Goal: Task Accomplishment & Management: Use online tool/utility

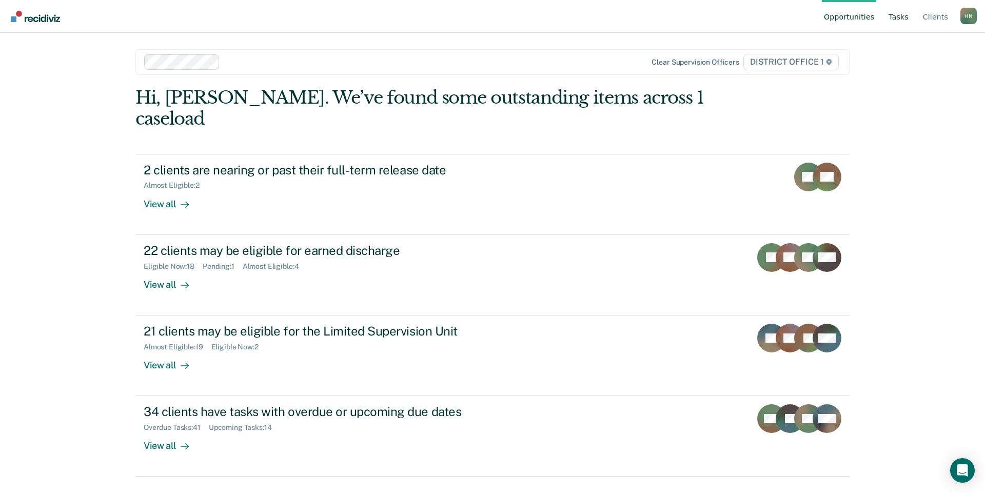
click at [895, 14] on link "Tasks" at bounding box center [898, 16] width 24 height 33
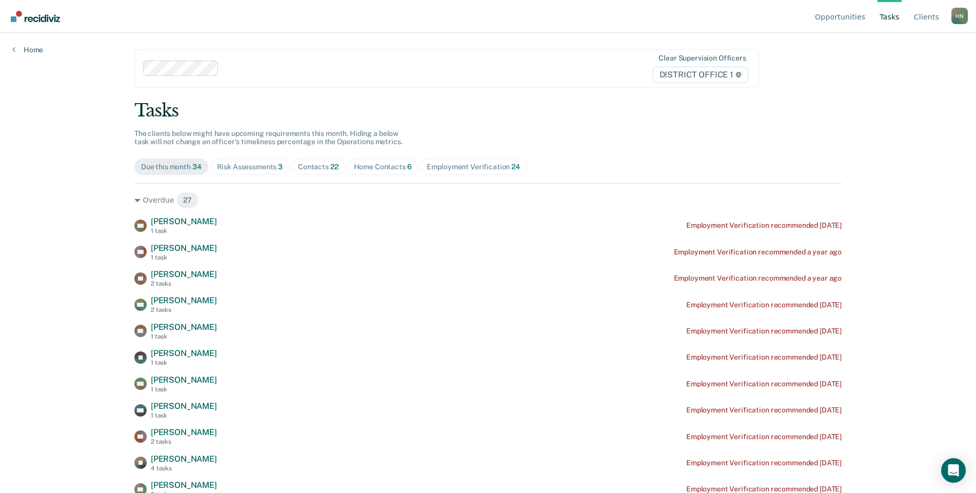
click at [322, 165] on div "Contacts 22" at bounding box center [318, 167] width 41 height 9
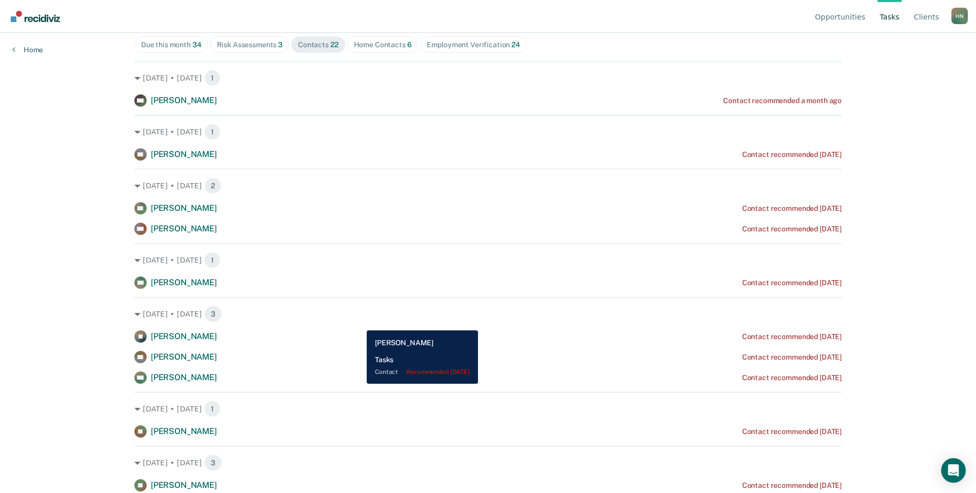
scroll to position [103, 0]
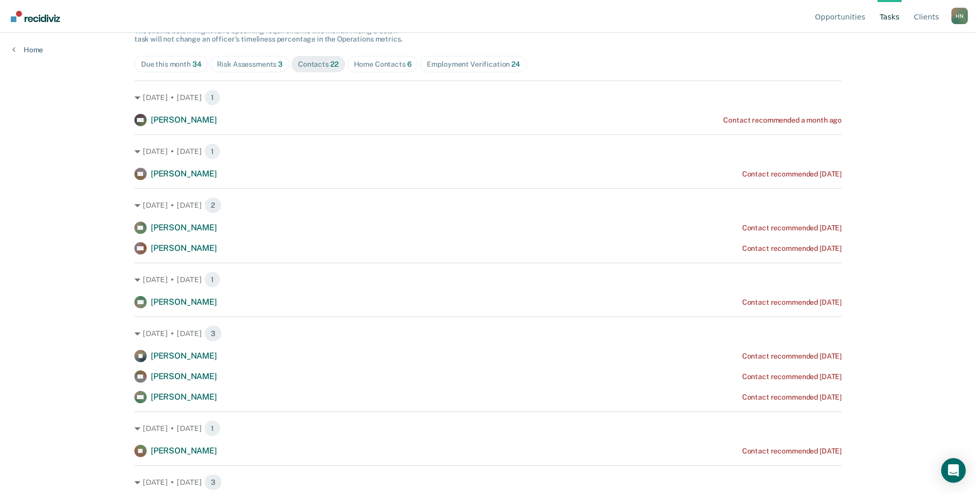
click at [193, 122] on span "Bradley Wuolle" at bounding box center [184, 120] width 66 height 10
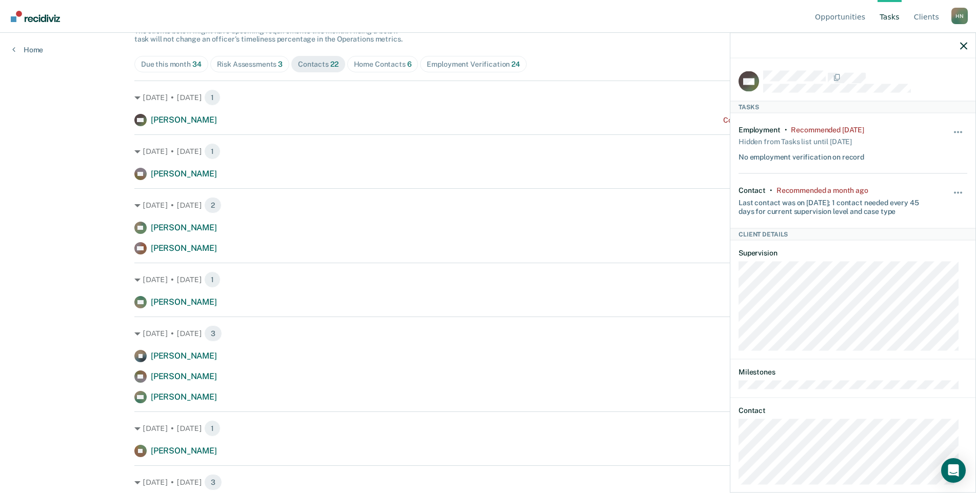
click at [968, 49] on div at bounding box center [852, 46] width 245 height 26
click at [964, 47] on icon "button" at bounding box center [963, 45] width 7 height 7
